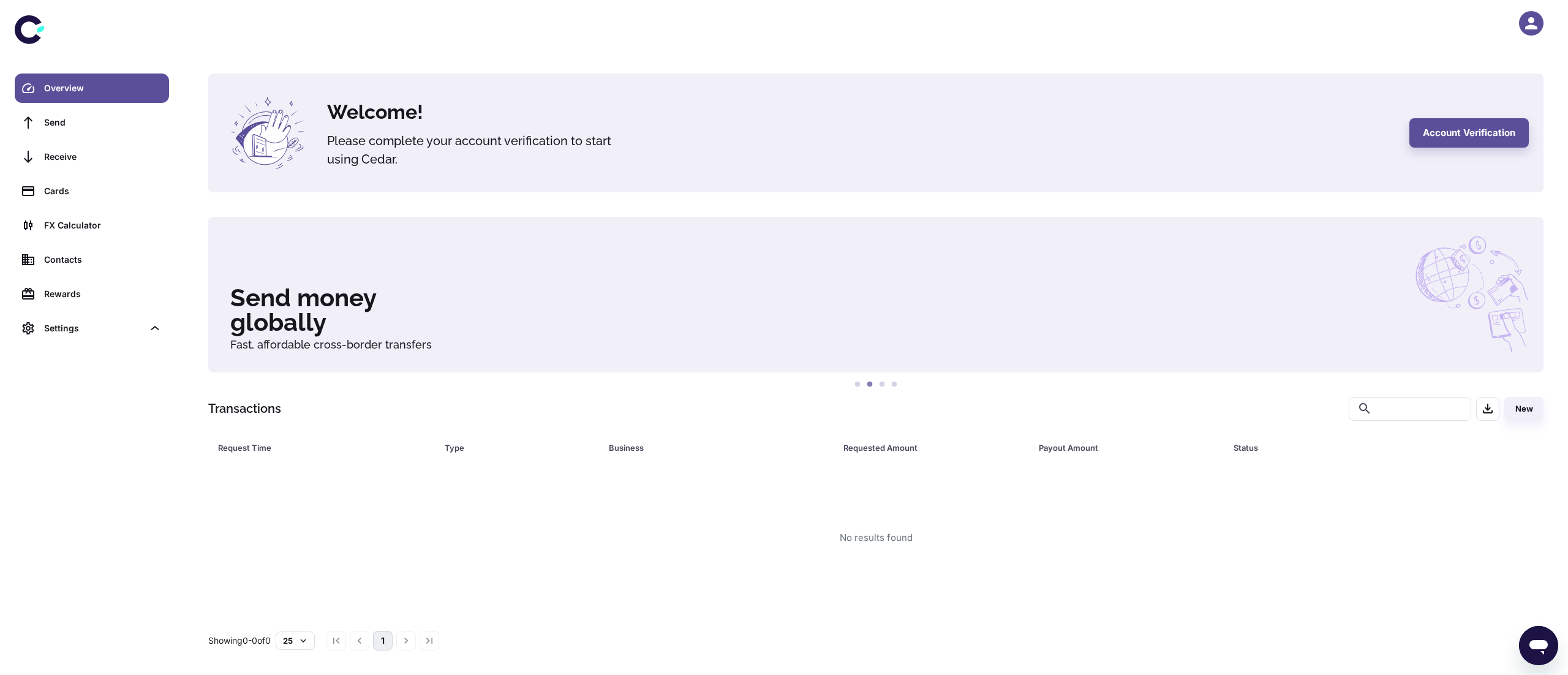
click at [1539, 19] on icon "button" at bounding box center [1531, 23] width 18 height 18
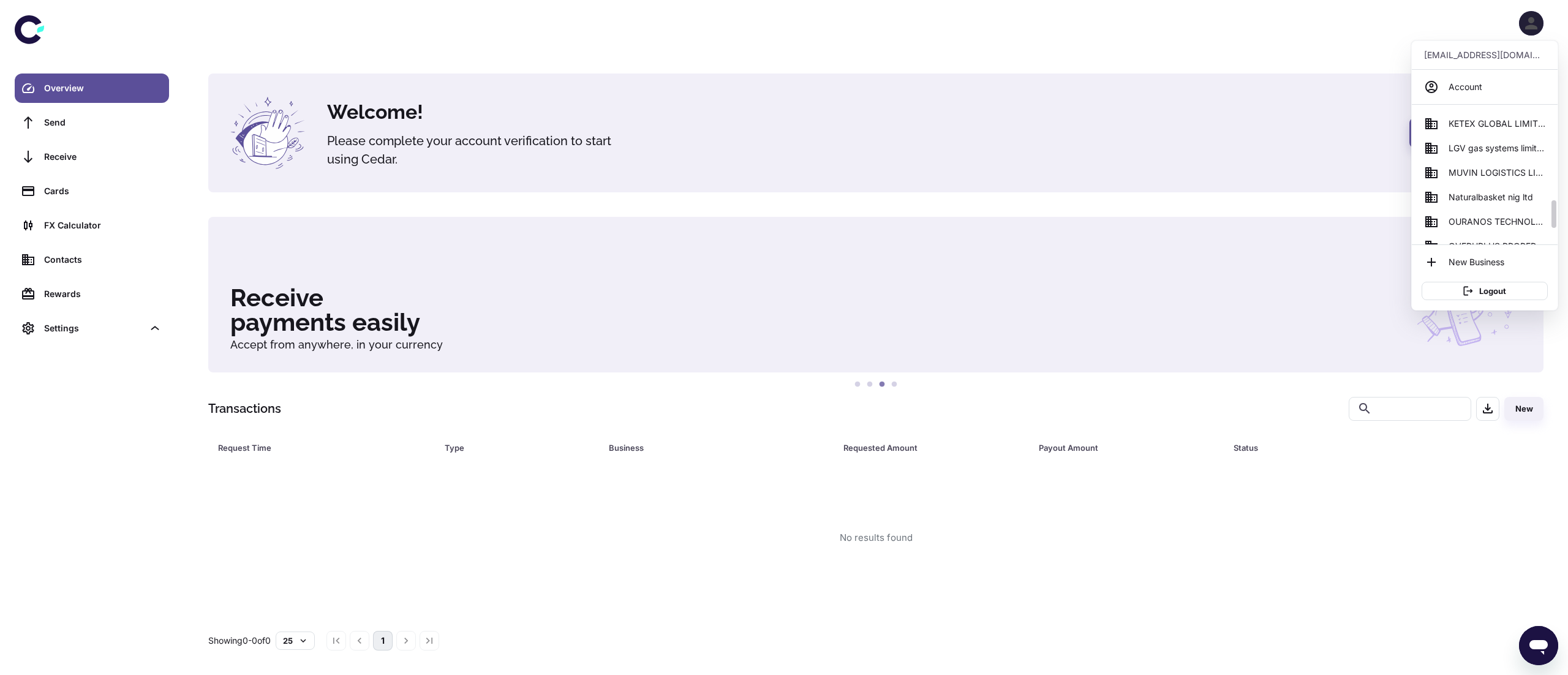
scroll to position [424, 0]
click at [1523, 165] on span "Naturalbasket nig ltd" at bounding box center [1491, 163] width 84 height 13
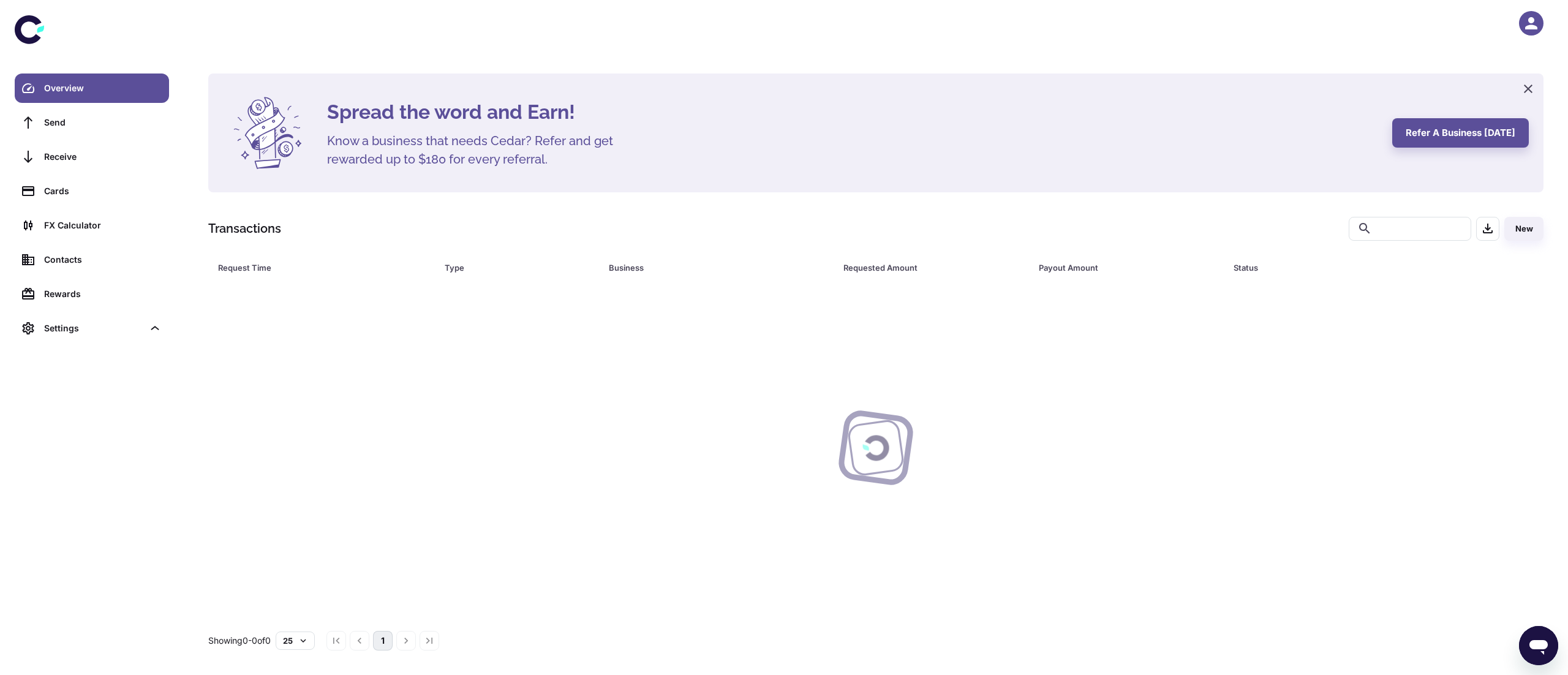
click at [1532, 23] on icon "button" at bounding box center [1532, 24] width 13 height 13
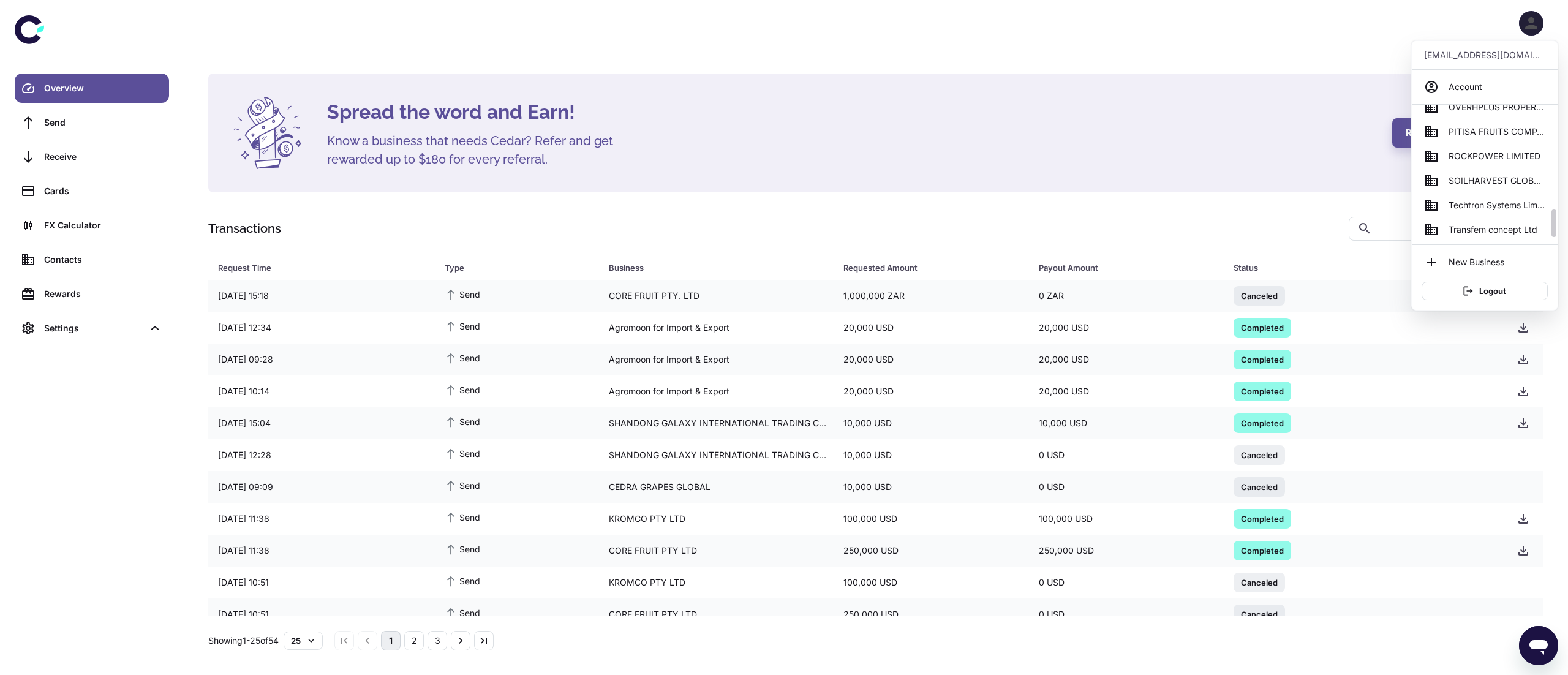
scroll to position [536, 0]
click at [1493, 180] on span "SOILHARVEST GLOBAL BUSINESS SERVICES" at bounding box center [1497, 173] width 97 height 13
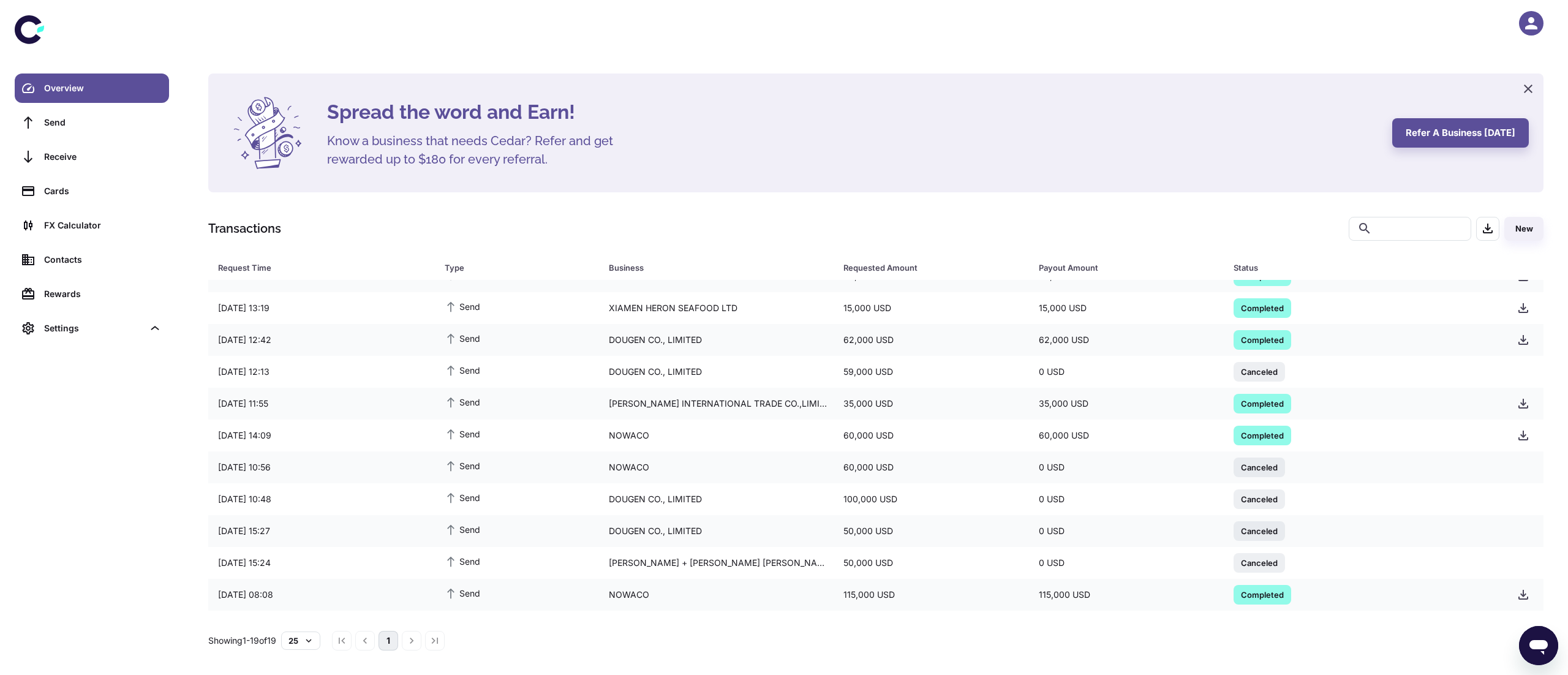
scroll to position [268, 0]
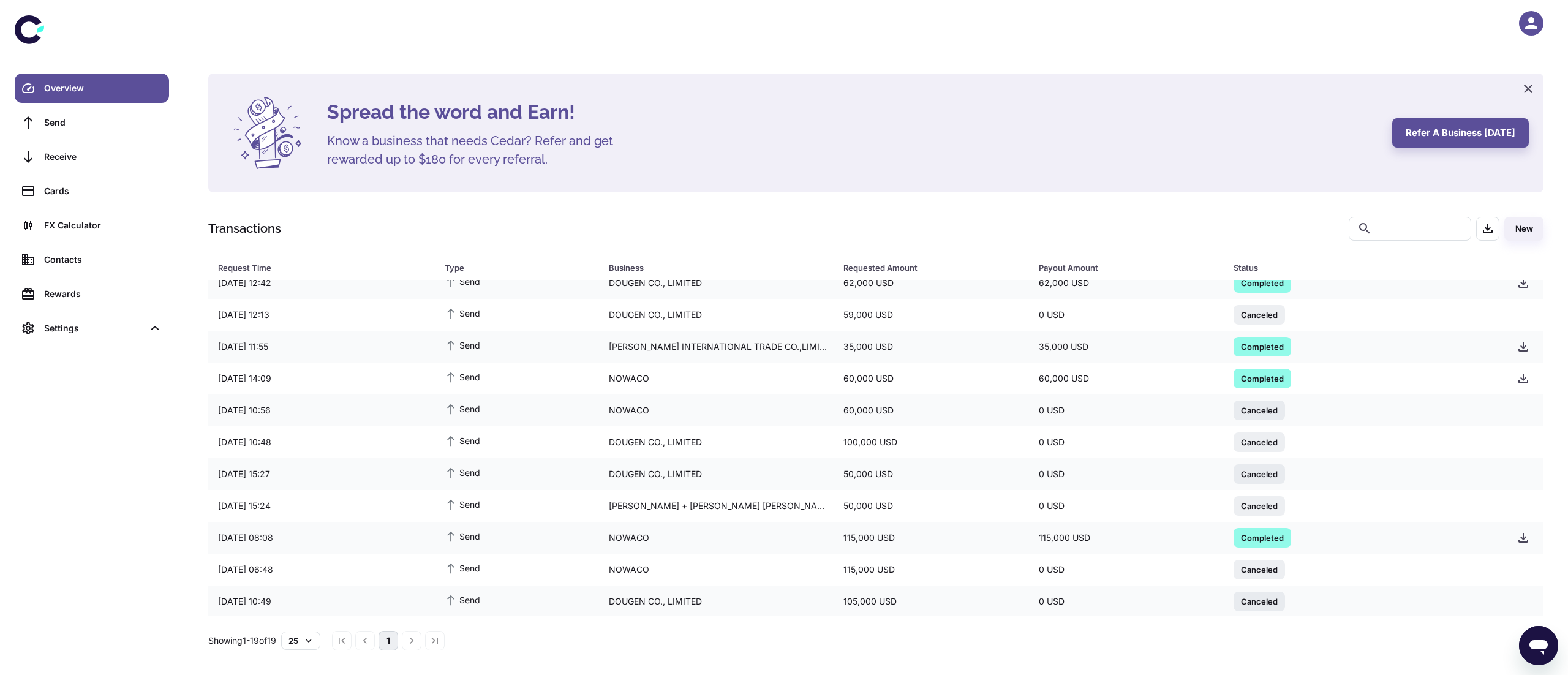
click at [1532, 33] on div "button" at bounding box center [1531, 23] width 24 height 24
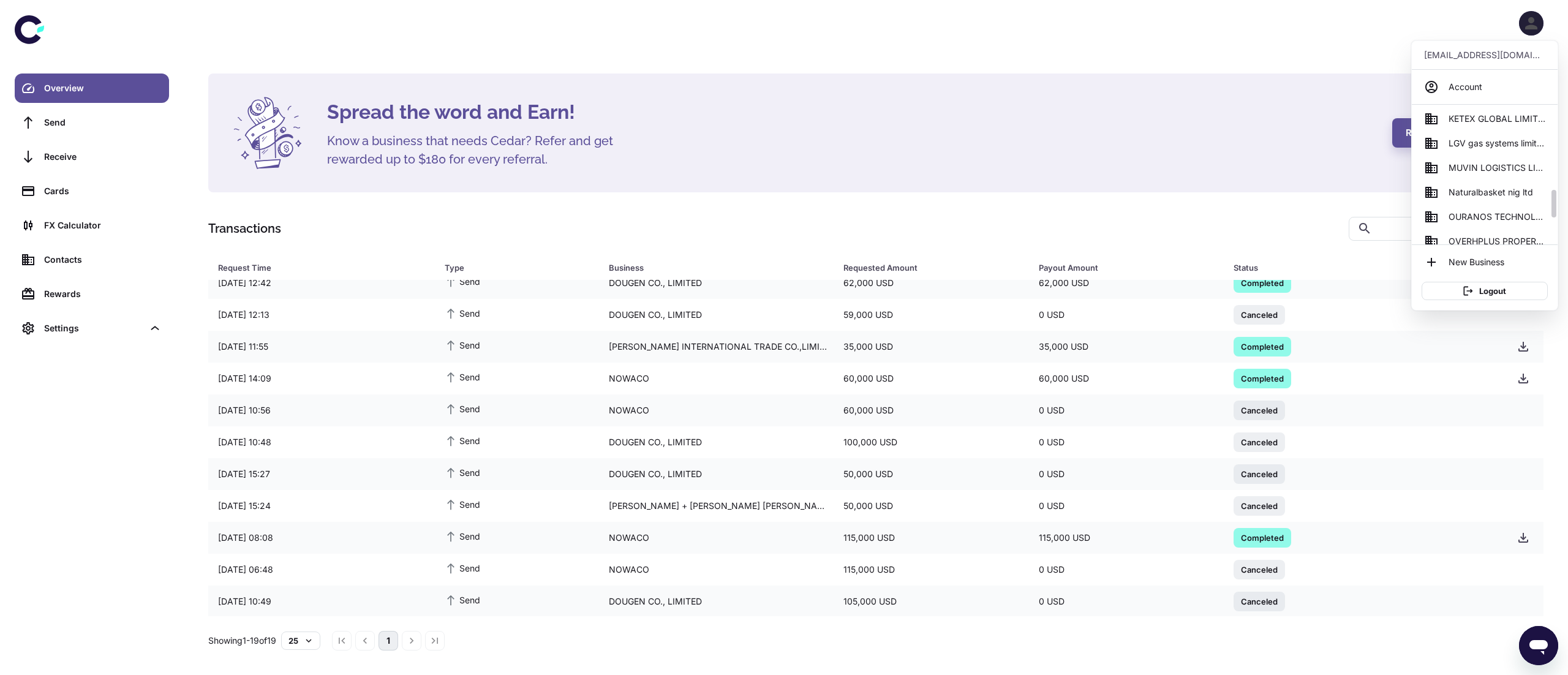
scroll to position [404, 0]
click at [1507, 183] on span "Naturalbasket nig ltd" at bounding box center [1491, 183] width 84 height 13
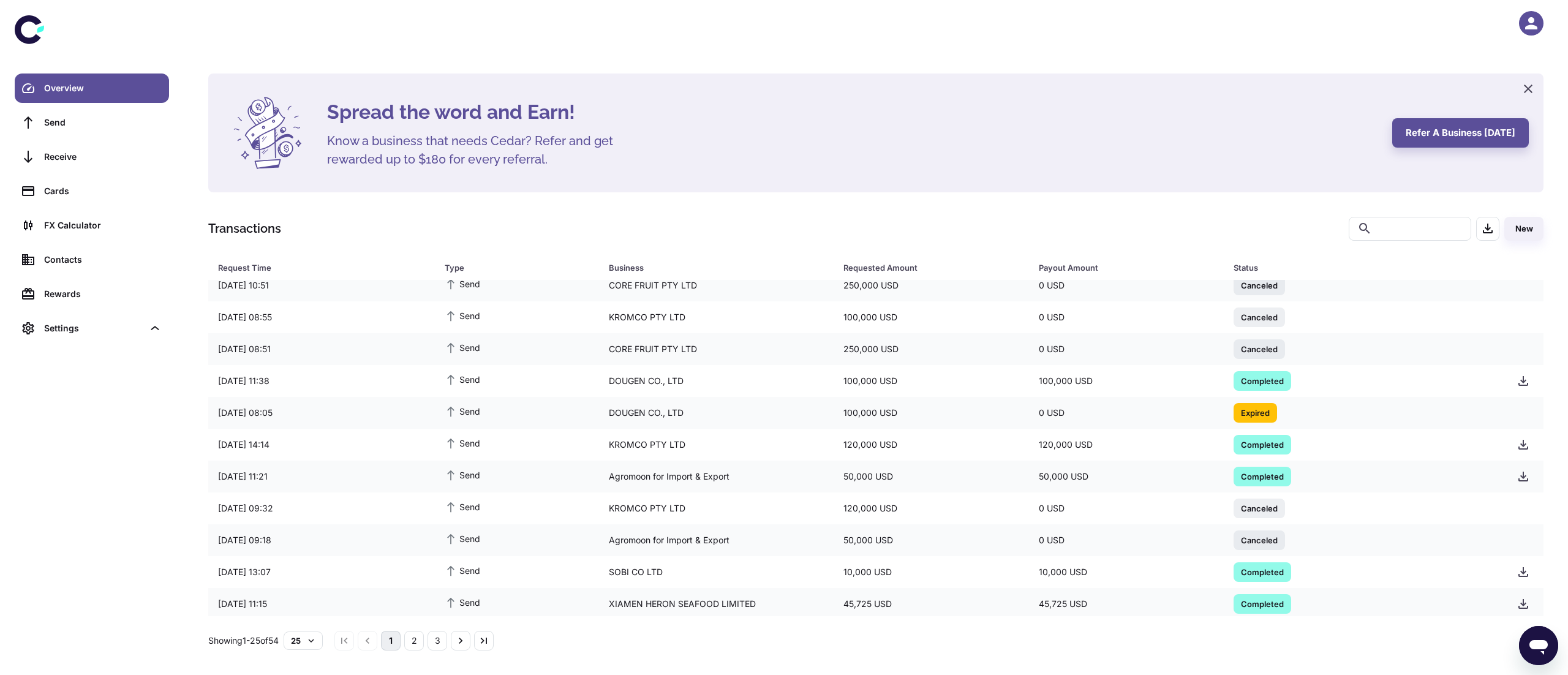
scroll to position [327, 0]
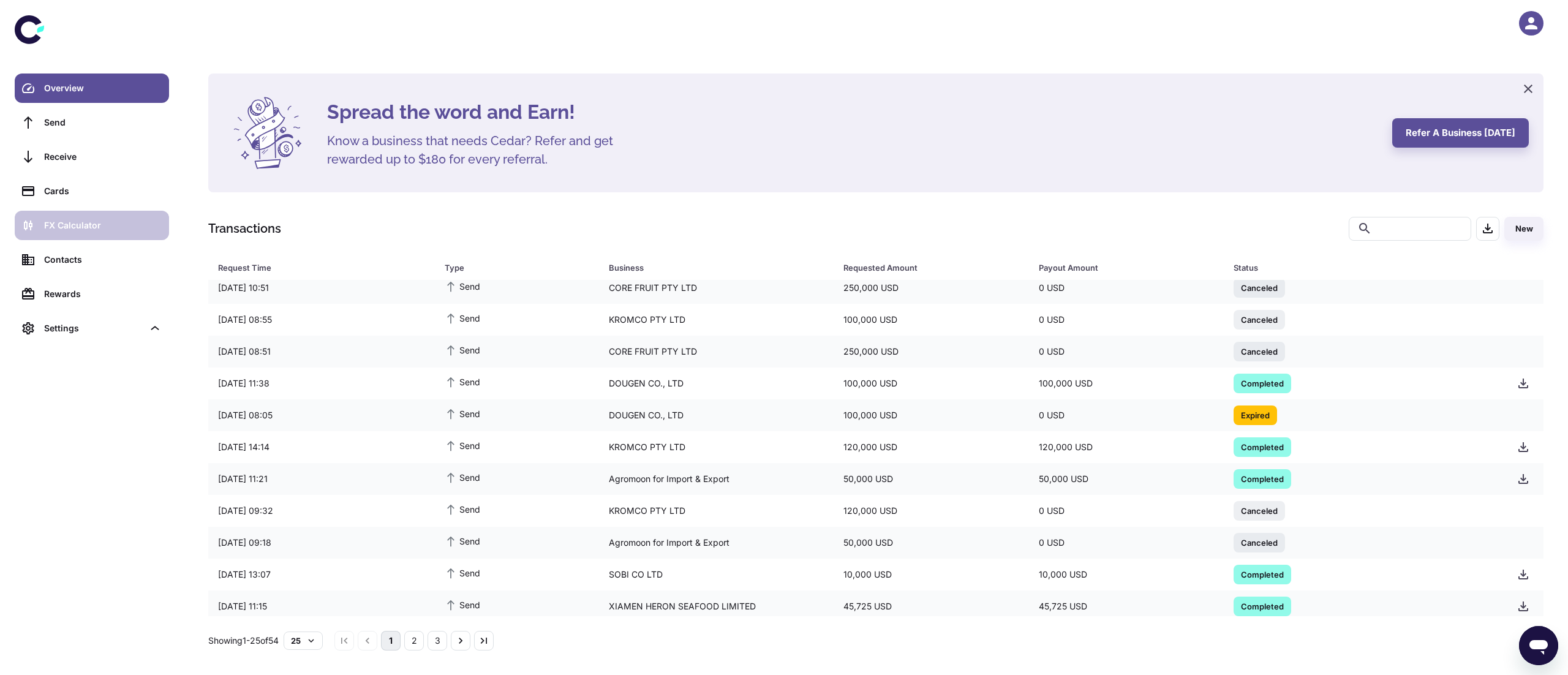
click at [74, 224] on div "FX Calculator" at bounding box center [102, 225] width 117 height 13
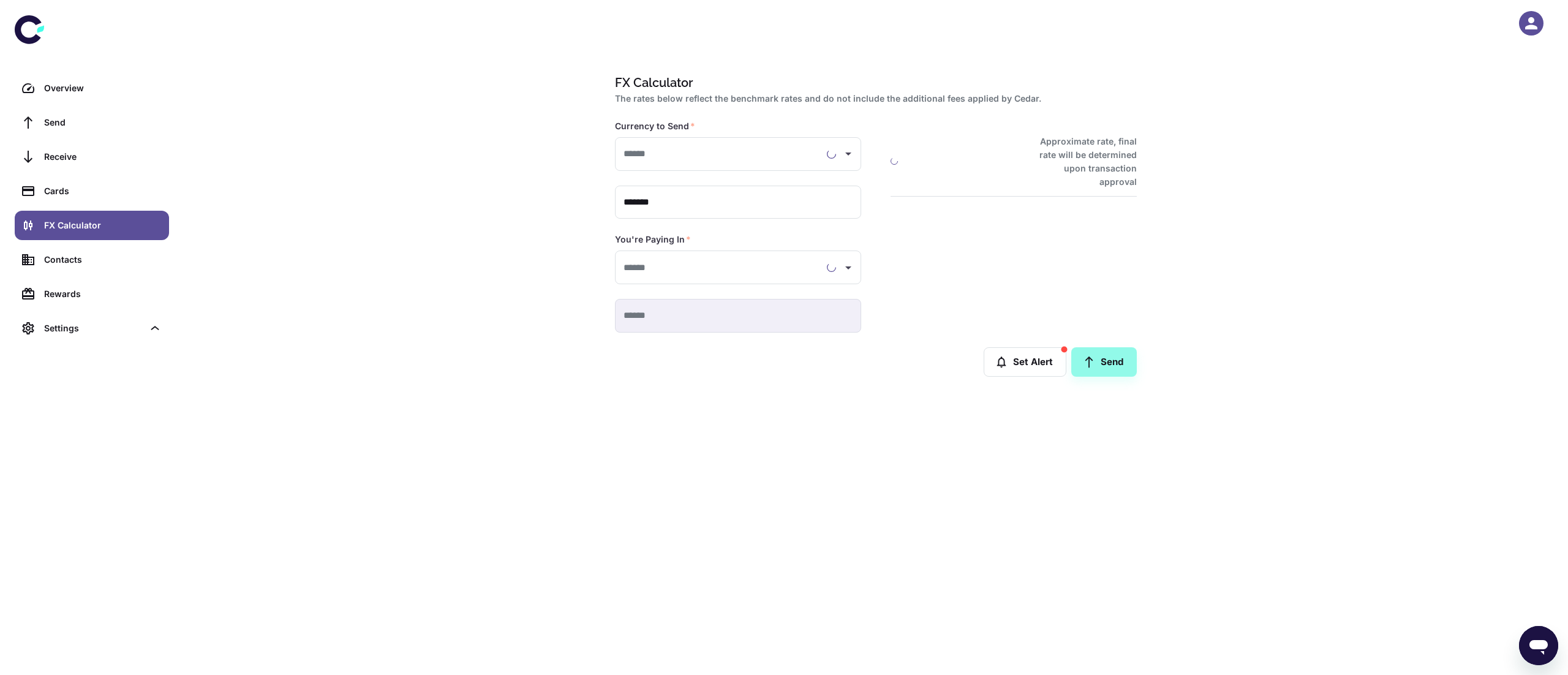
type input "**********"
click at [81, 90] on div "Overview" at bounding box center [102, 87] width 117 height 13
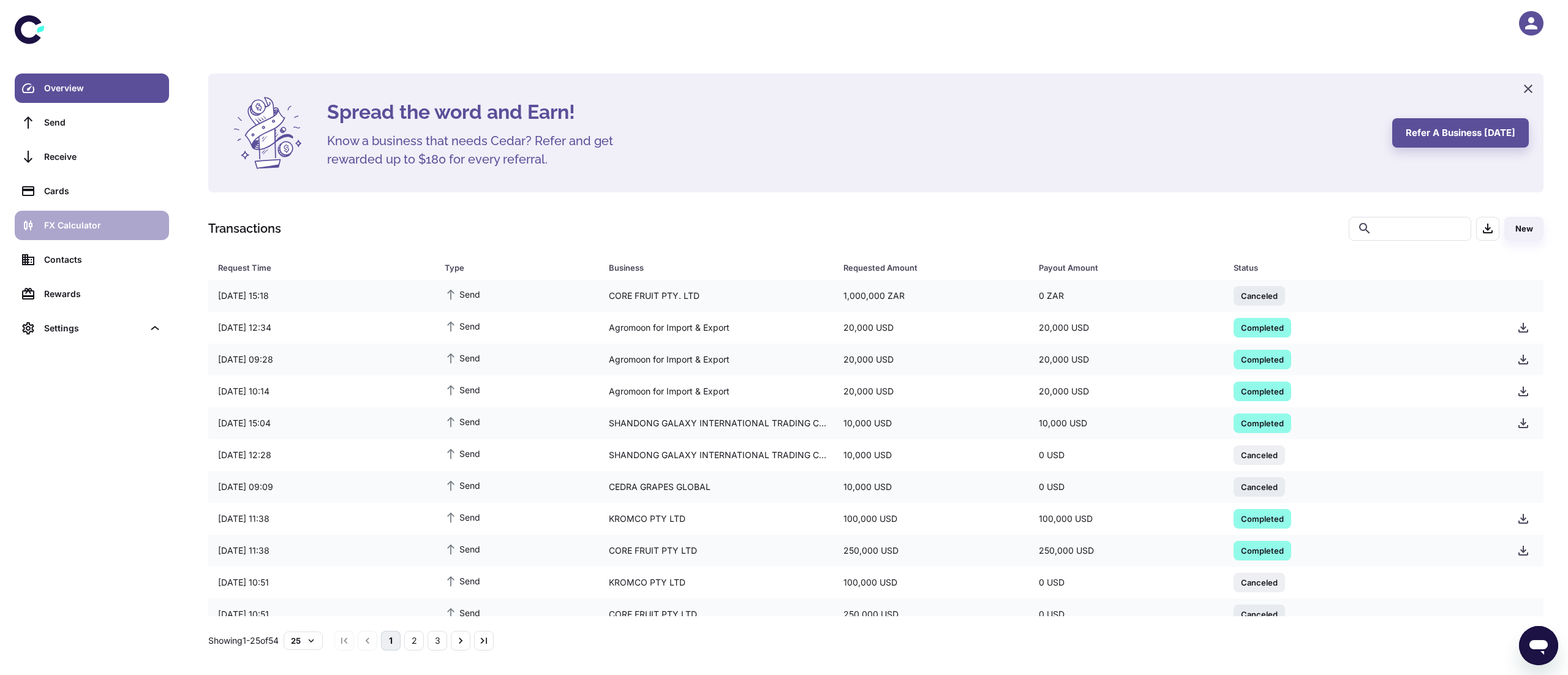
click at [87, 224] on div "FX Calculator" at bounding box center [102, 225] width 117 height 13
